Goal: Information Seeking & Learning: Learn about a topic

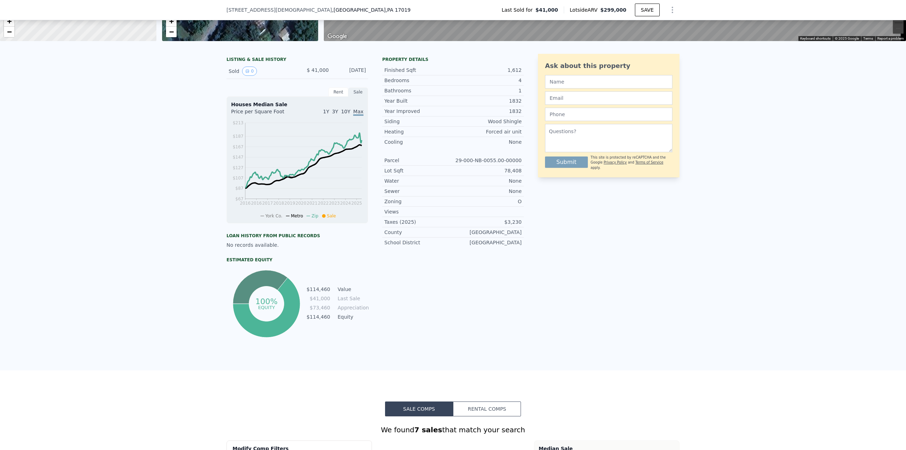
scroll to position [158, 0]
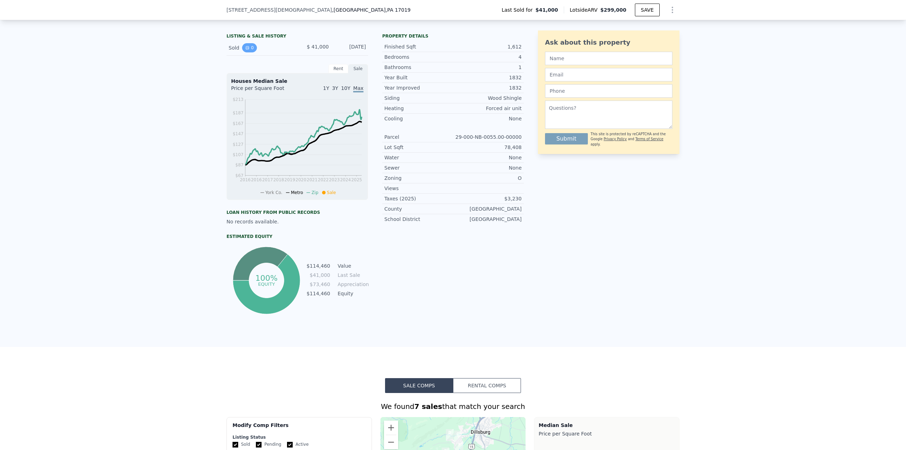
click at [245, 50] on icon "View historical data" at bounding box center [247, 48] width 4 height 4
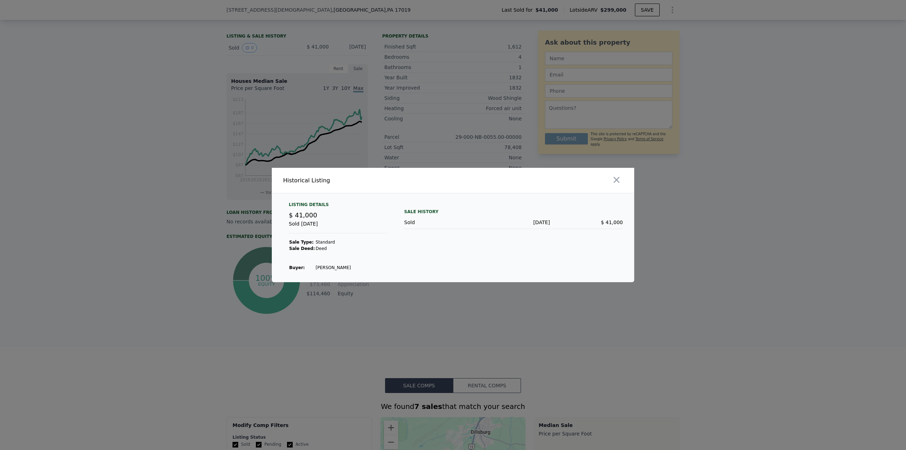
click at [231, 174] on div at bounding box center [453, 225] width 906 height 450
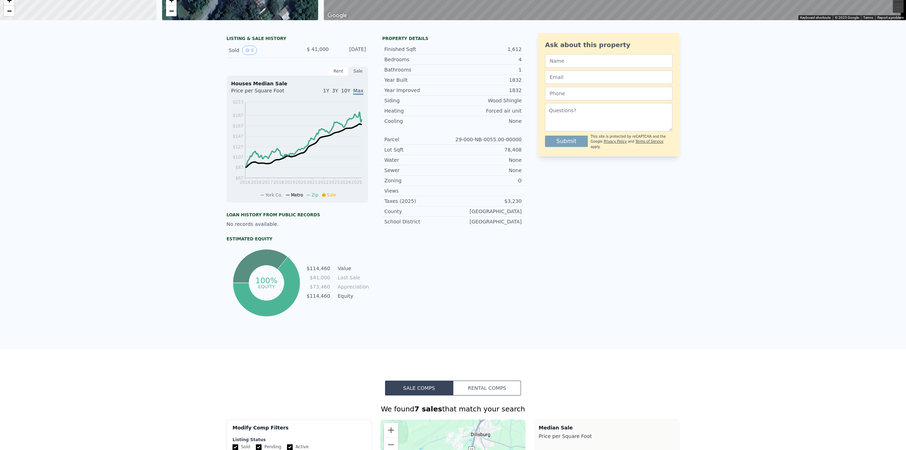
scroll to position [0, 0]
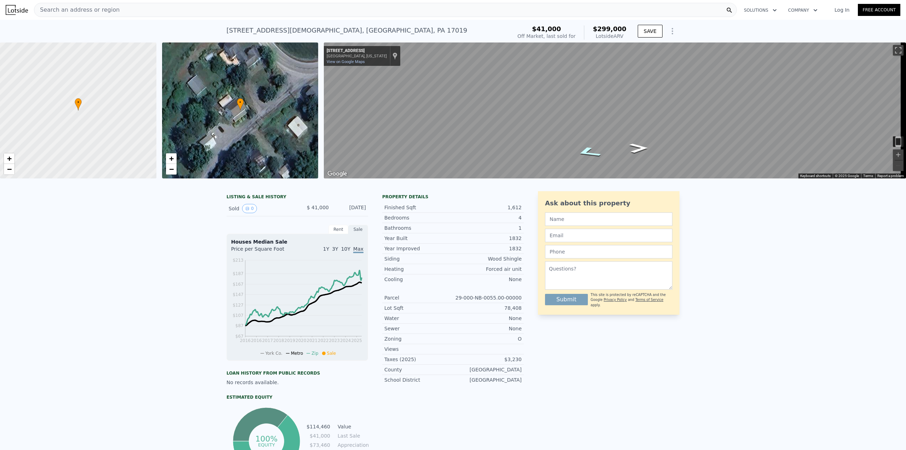
click at [587, 151] on icon "Go East, S Mountain Rd" at bounding box center [588, 152] width 47 height 17
click at [279, 142] on div "• + − • + − ← Move left → Move right ↑ Move up ↓ Move down + Zoom in - Zoom out…" at bounding box center [453, 110] width 906 height 136
click at [342, 62] on link "View on Google Maps" at bounding box center [346, 61] width 38 height 5
